Goal: Feedback & Contribution: Leave review/rating

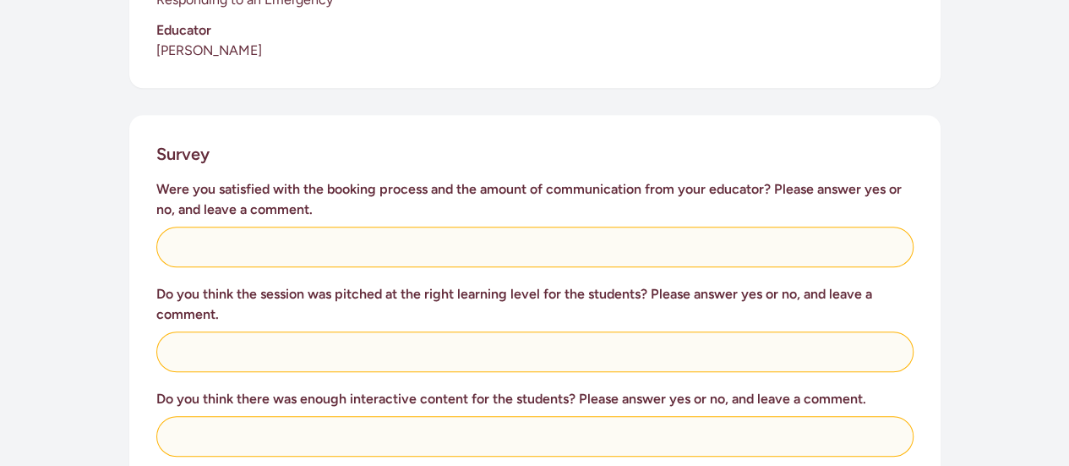
scroll to position [596, 0]
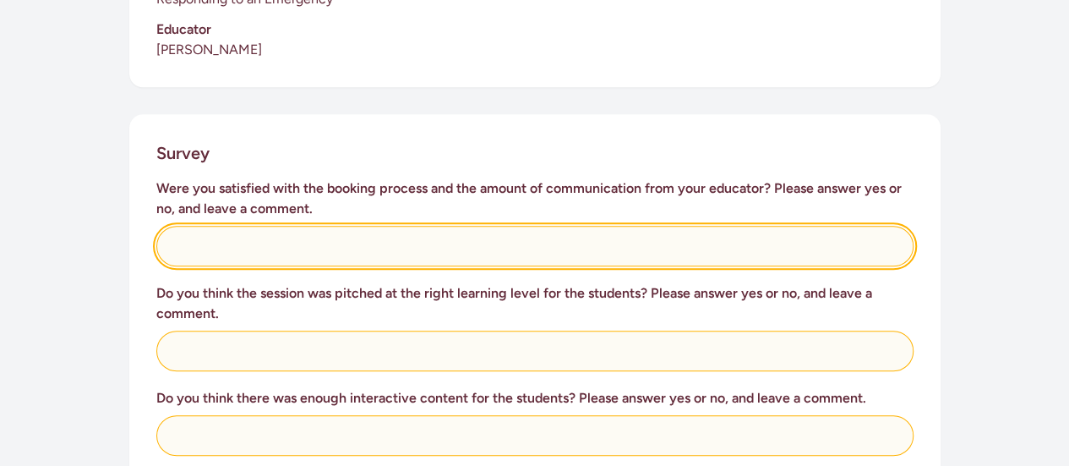
click at [238, 226] on input "text" at bounding box center [534, 246] width 757 height 41
type input "I didn't do the booking"
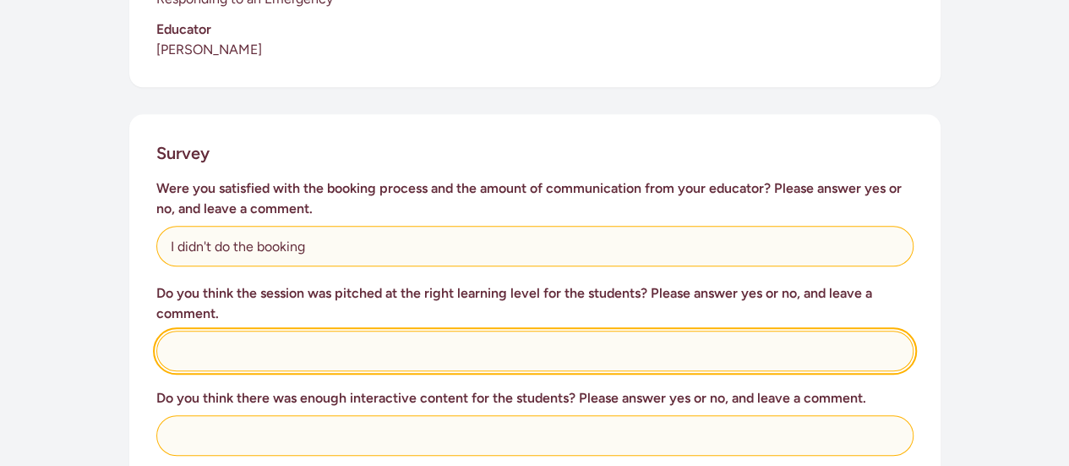
click at [200, 335] on input "text" at bounding box center [534, 350] width 757 height 41
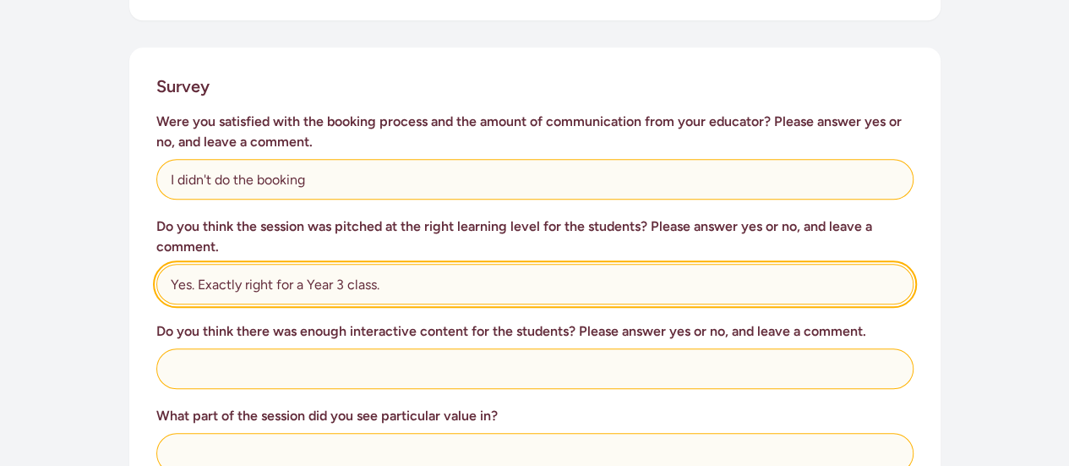
scroll to position [675, 0]
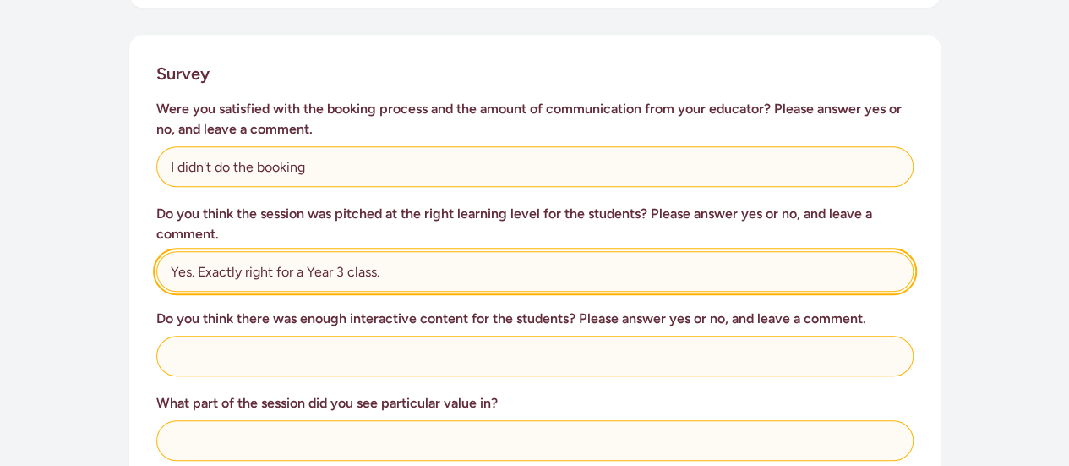
type input "Yes. Exactly right for a Year 3 class."
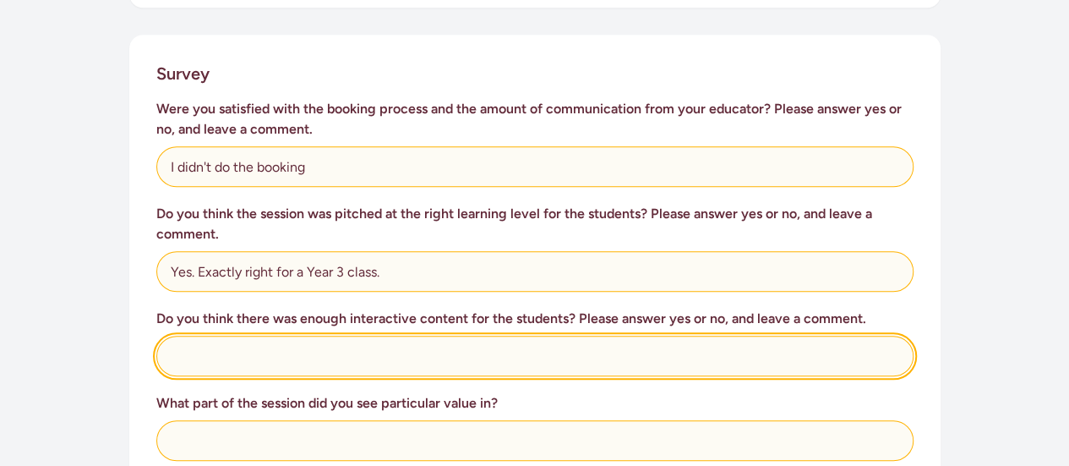
click at [200, 335] on input "text" at bounding box center [534, 355] width 757 height 41
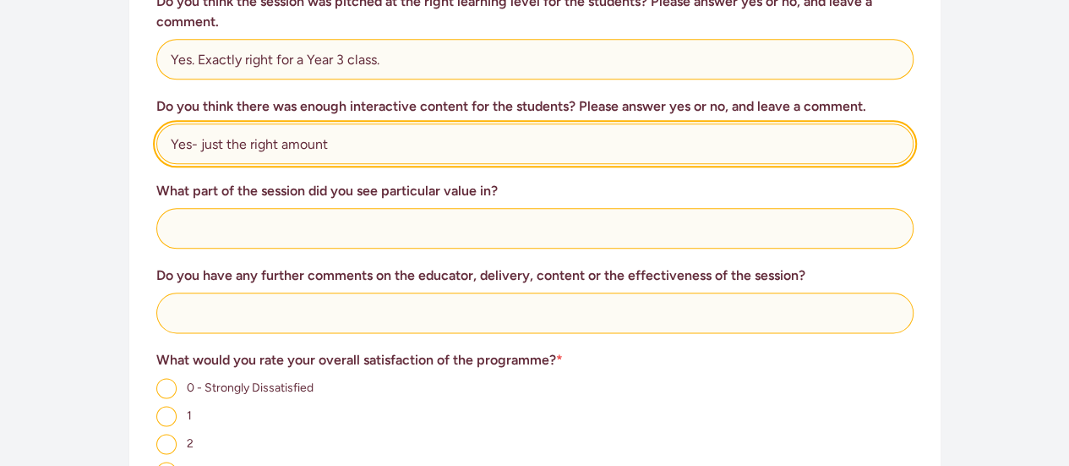
scroll to position [888, 0]
type input "Yes- just the right amount"
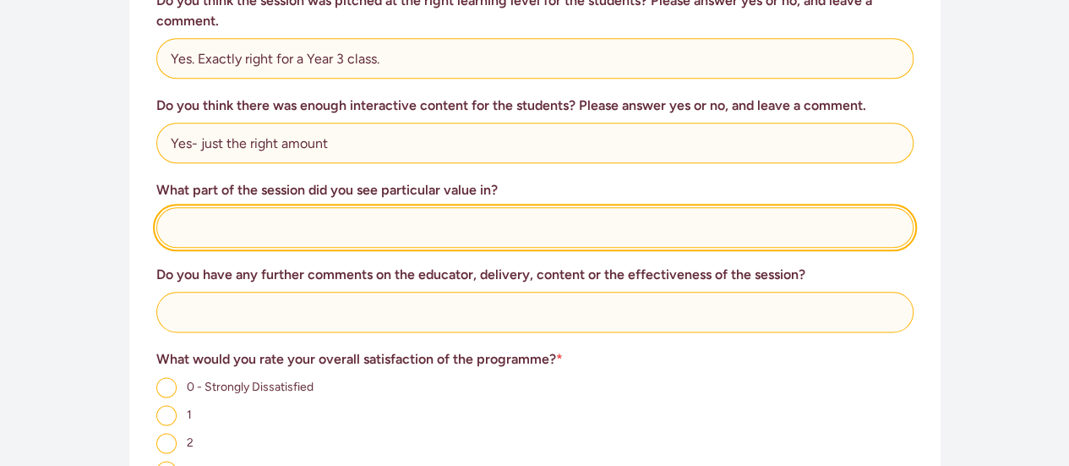
click at [259, 226] on input "text" at bounding box center [534, 227] width 757 height 41
type input "all of it"
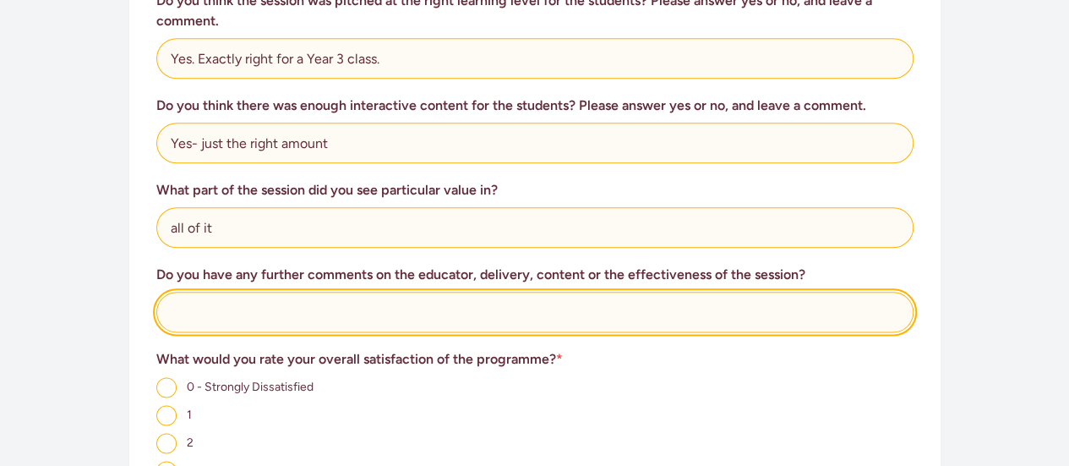
click at [228, 292] on input "text" at bounding box center [534, 312] width 757 height 41
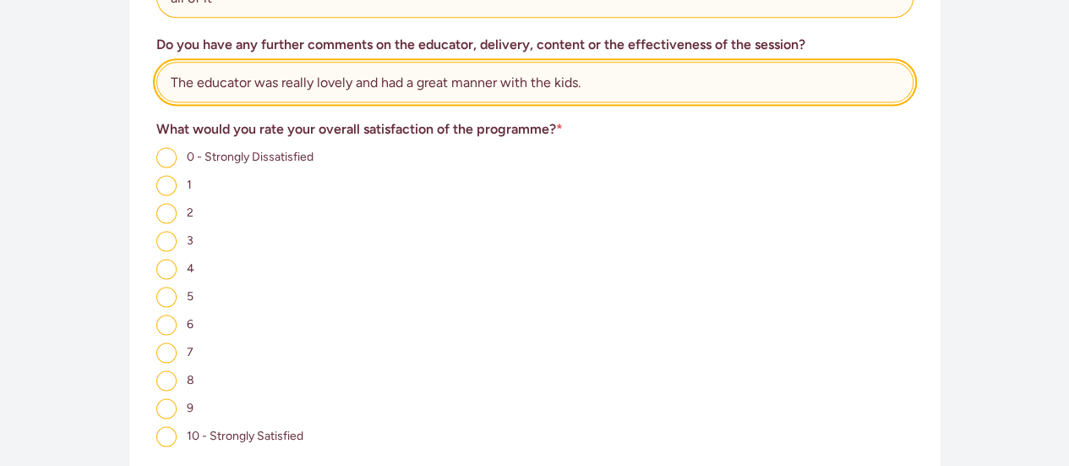
scroll to position [1122, 0]
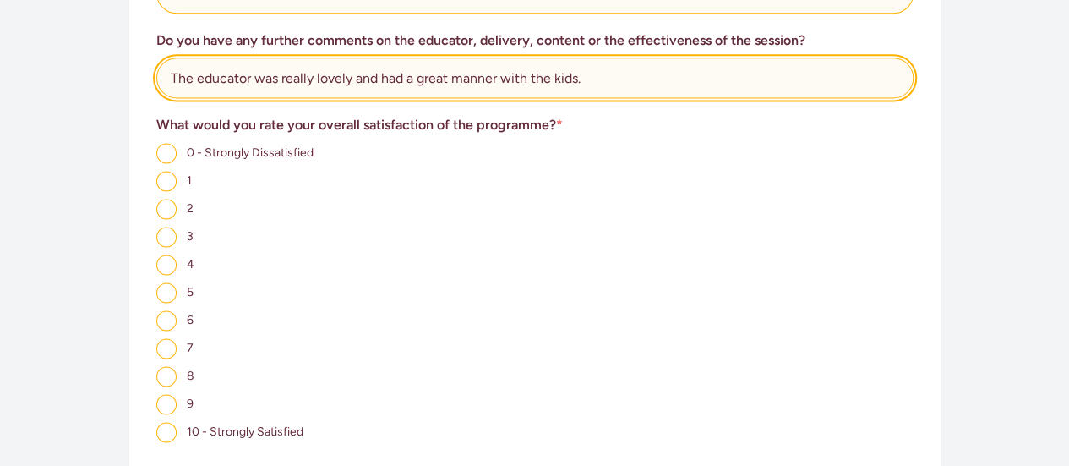
type input "The educator was really lovely and had a great manner with the kids."
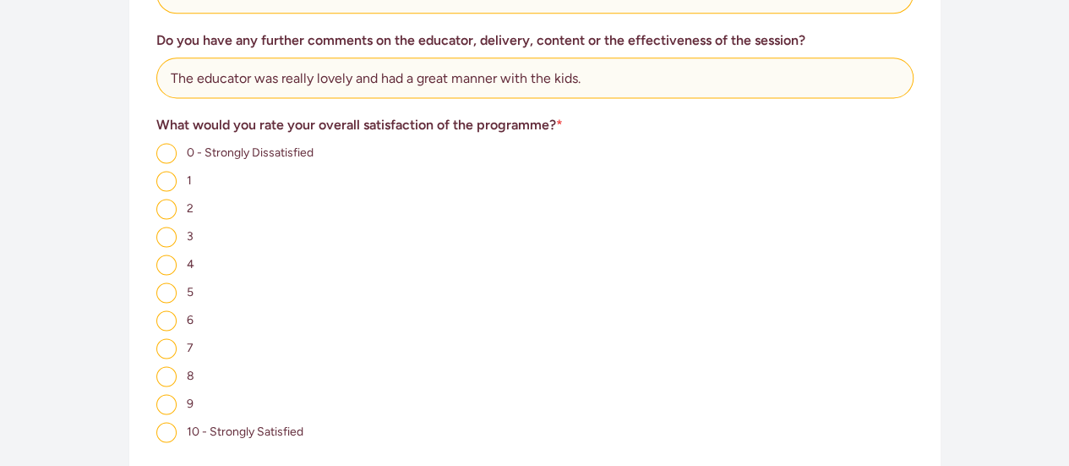
click at [161, 422] on input "10 - Strongly Satisfied" at bounding box center [166, 432] width 20 height 20
radio input "true"
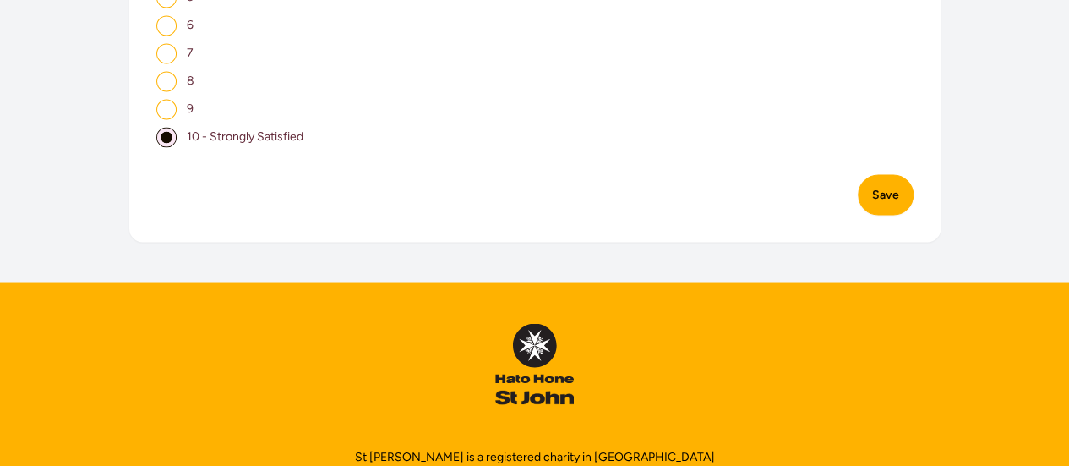
scroll to position [1420, 0]
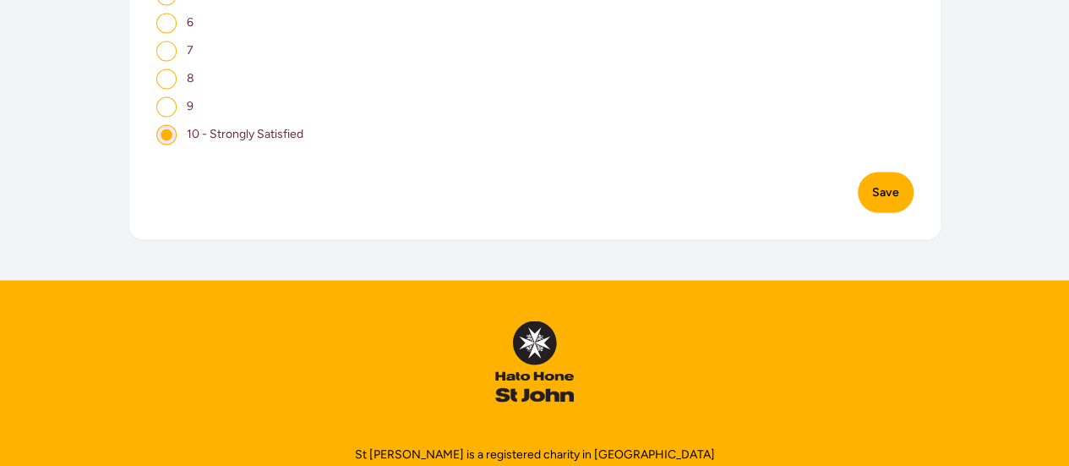
click at [884, 172] on button "Save" at bounding box center [886, 192] width 56 height 41
